Goal: Transaction & Acquisition: Purchase product/service

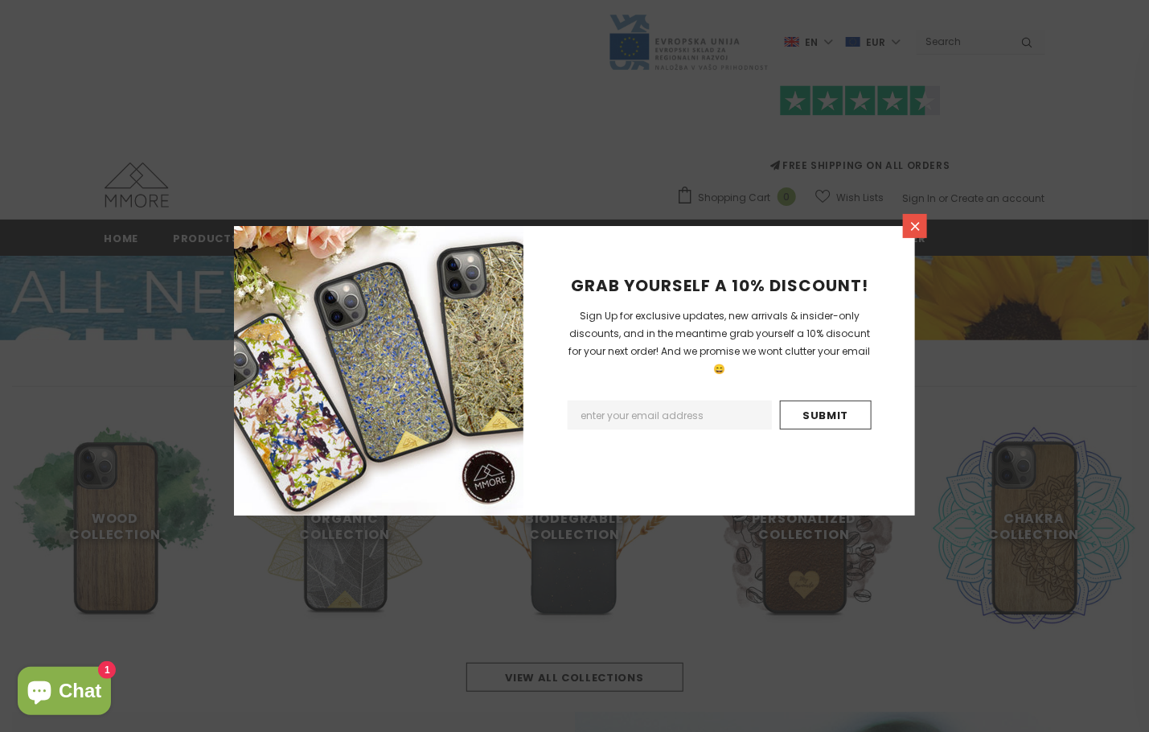
click at [219, 157] on icon at bounding box center [916, 226] width 14 height 14
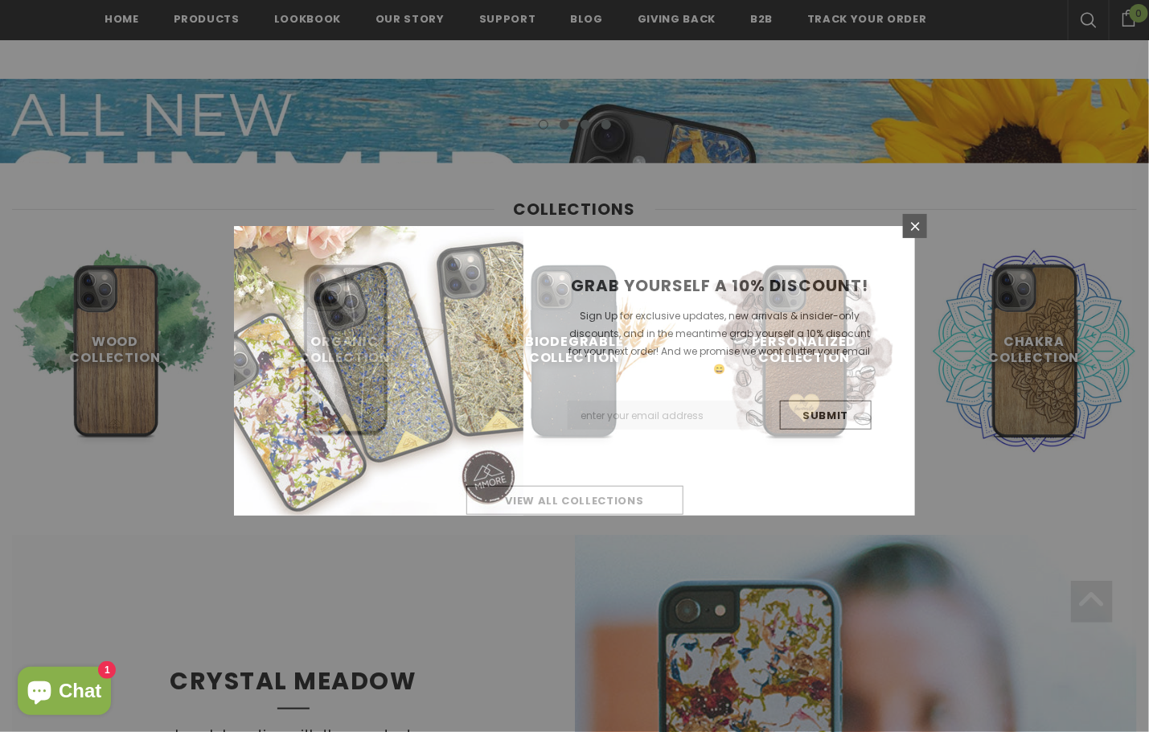
scroll to position [205, 0]
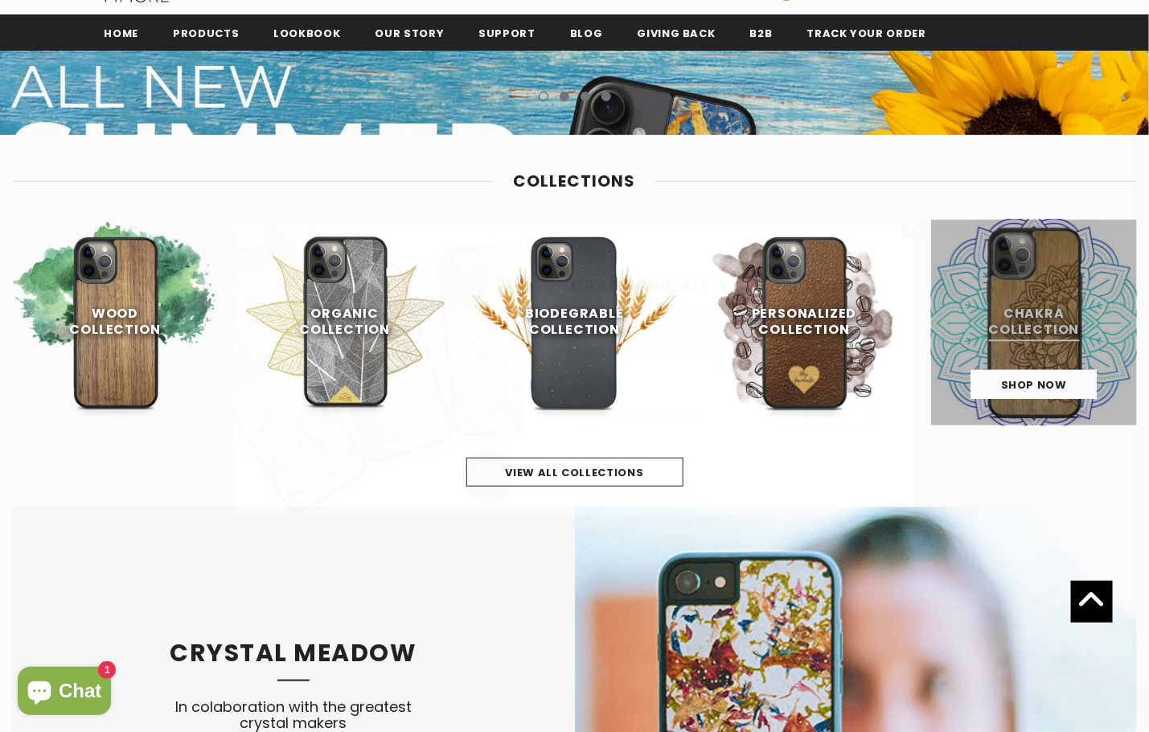
drag, startPoint x: 1011, startPoint y: 317, endPoint x: 1001, endPoint y: 326, distance: 13.1
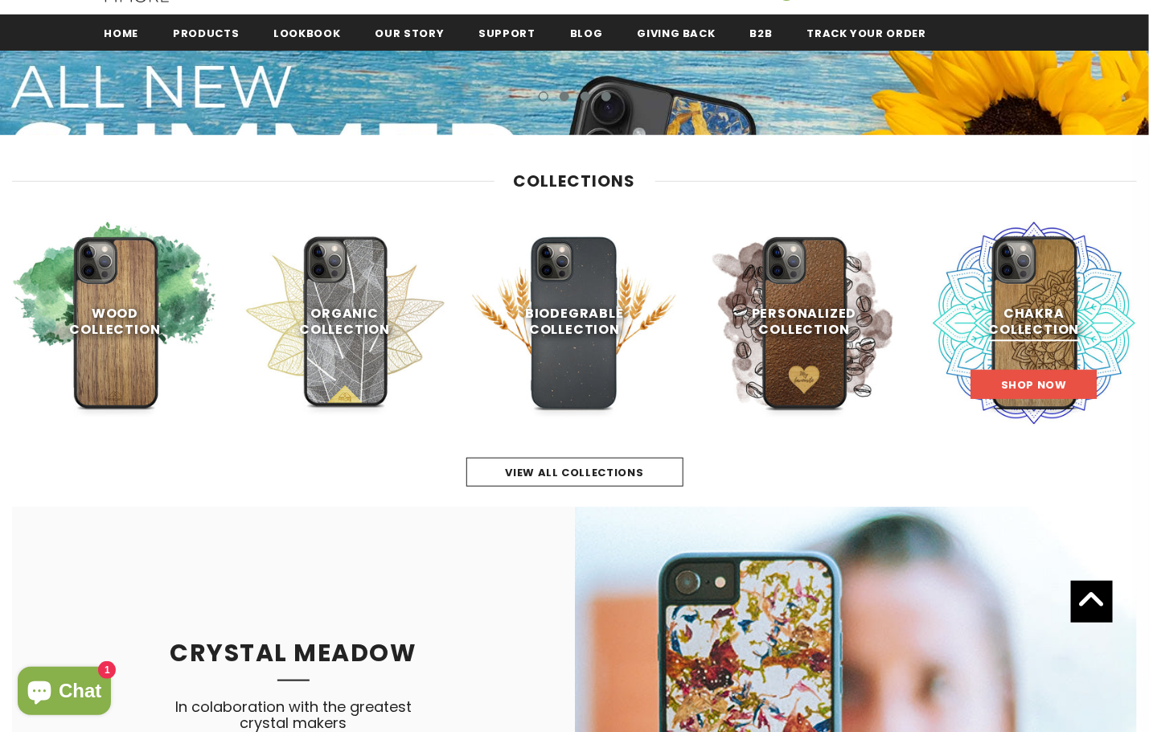
click at [219, 157] on link "Shop Now" at bounding box center [1034, 384] width 126 height 29
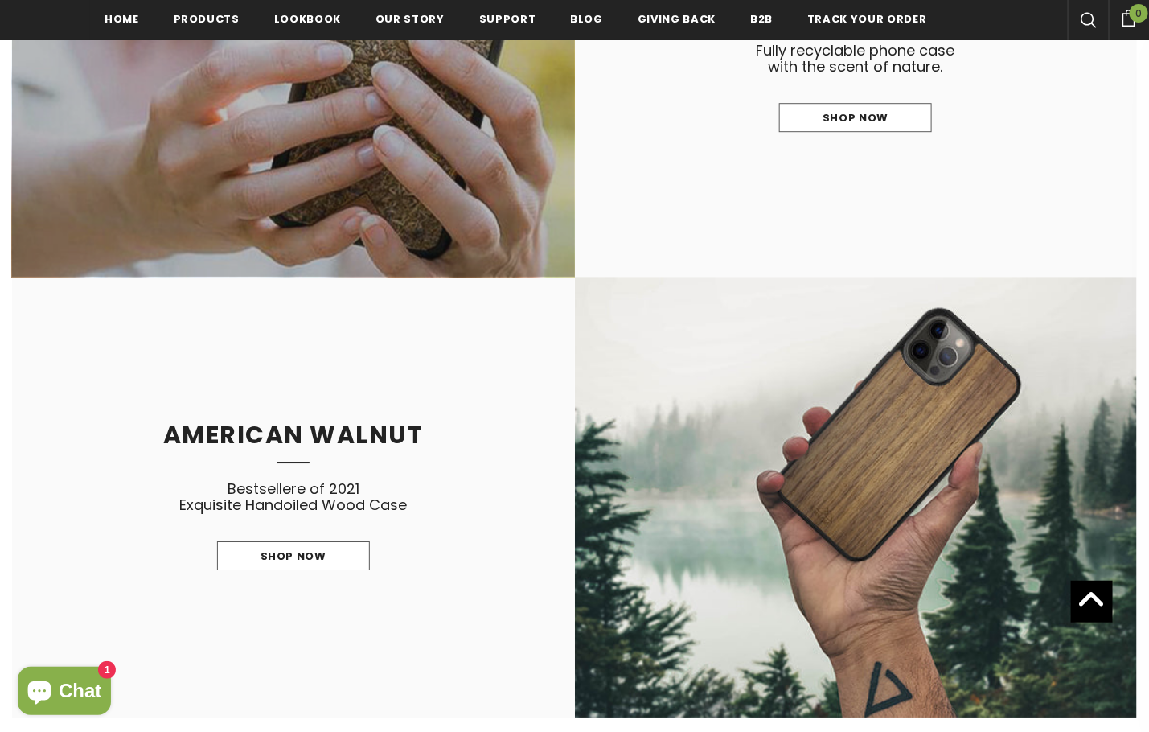
scroll to position [1611, 0]
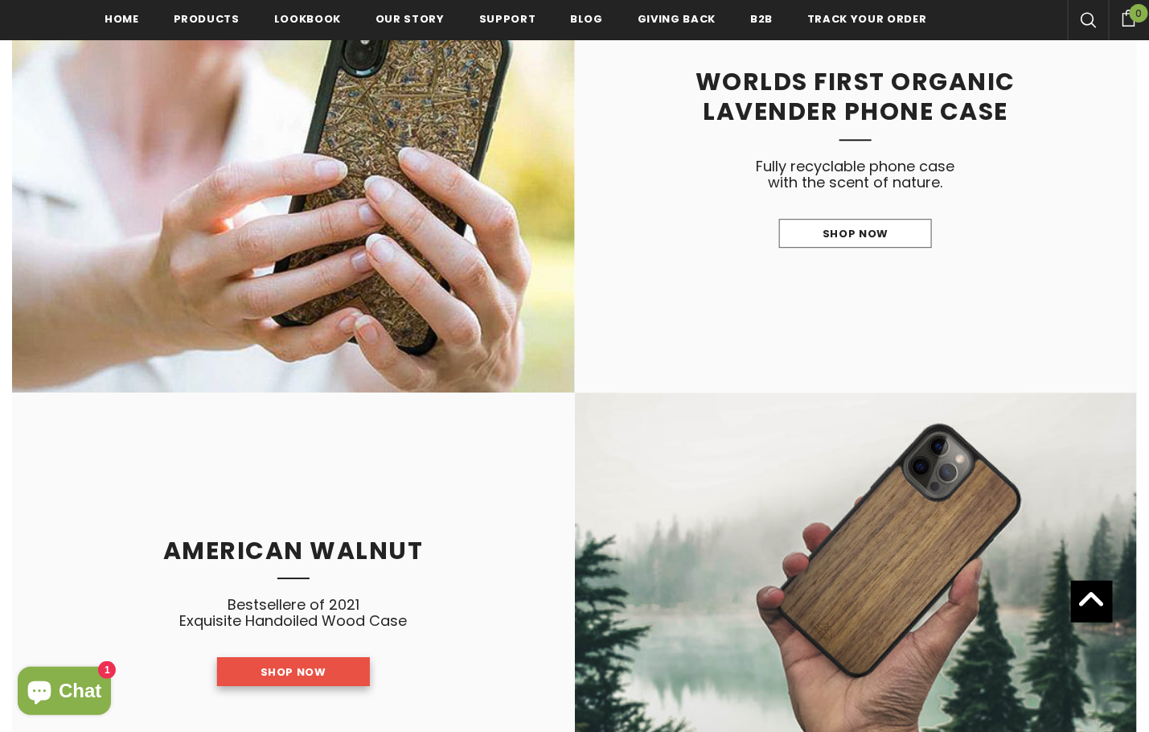
click at [322, 668] on span "Shop Now" at bounding box center [294, 671] width 66 height 15
